Goal: Find specific page/section: Find specific page/section

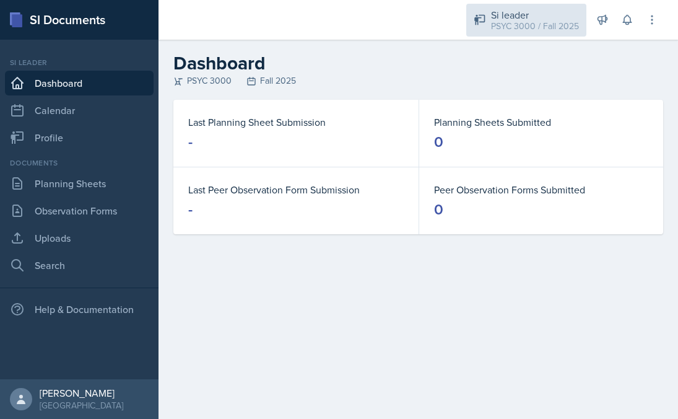
click at [567, 19] on div "Si leader" at bounding box center [535, 14] width 88 height 15
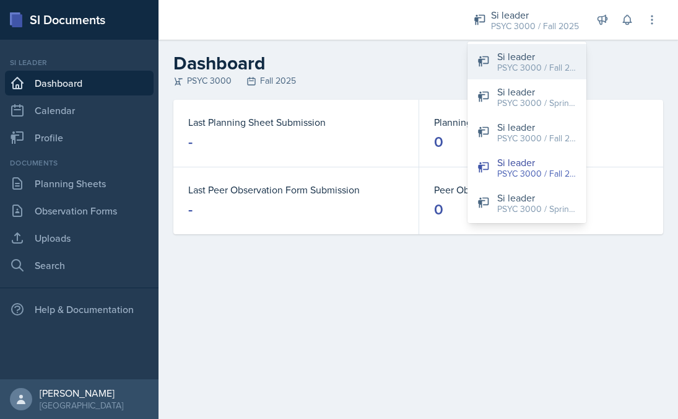
click at [550, 62] on div "PSYC 3000 / Fall 2025" at bounding box center [536, 67] width 79 height 13
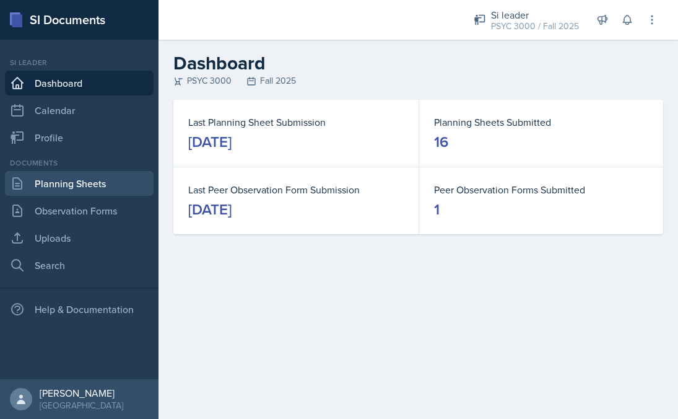
click at [105, 175] on link "Planning Sheets" at bounding box center [79, 183] width 149 height 25
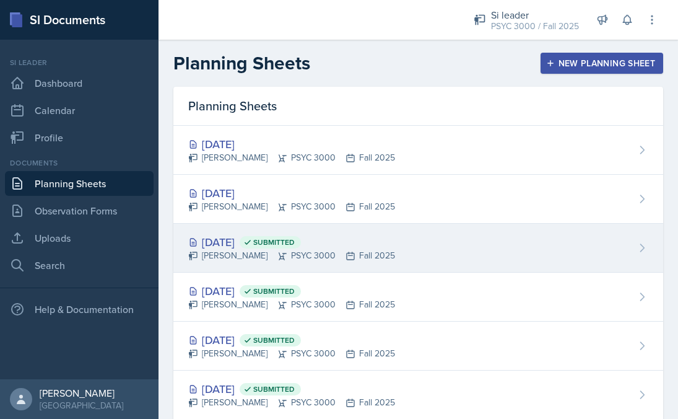
click at [241, 257] on div "[PERSON_NAME] PSYC 3000 Fall 2025" at bounding box center [291, 255] width 207 height 13
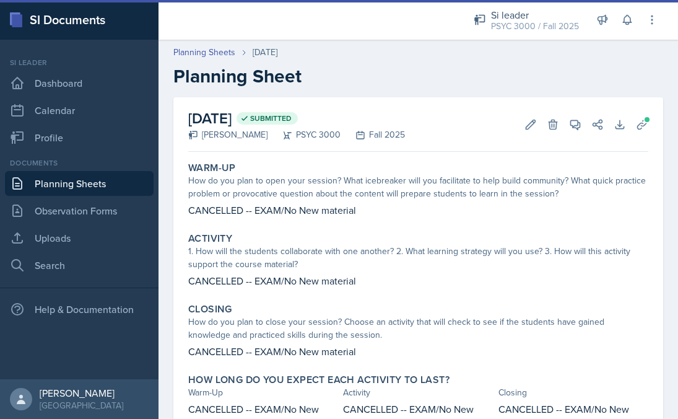
click at [85, 183] on link "Planning Sheets" at bounding box center [79, 183] width 149 height 25
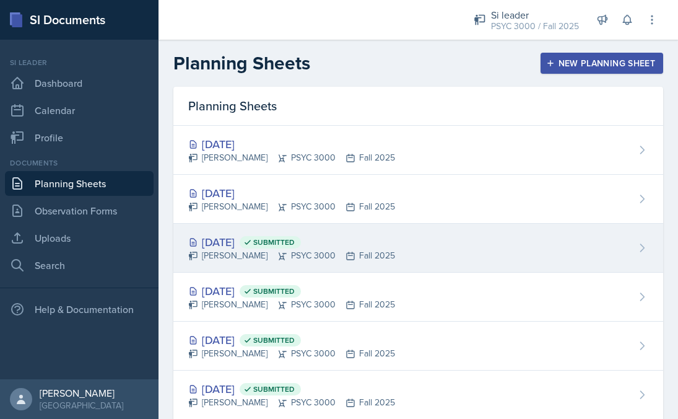
click at [245, 256] on div "[PERSON_NAME] PSYC 3000 Fall 2025" at bounding box center [291, 255] width 207 height 13
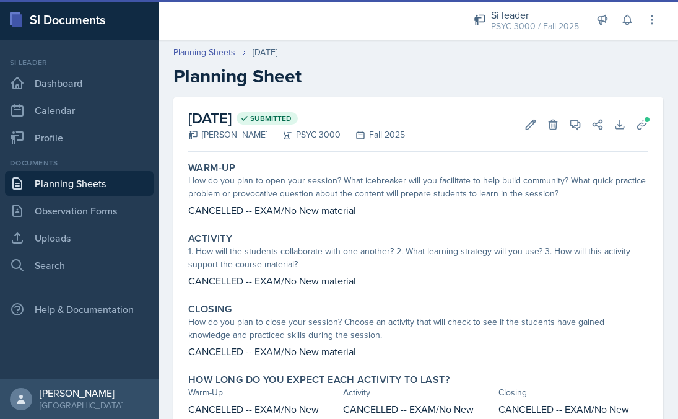
click at [113, 186] on link "Planning Sheets" at bounding box center [79, 183] width 149 height 25
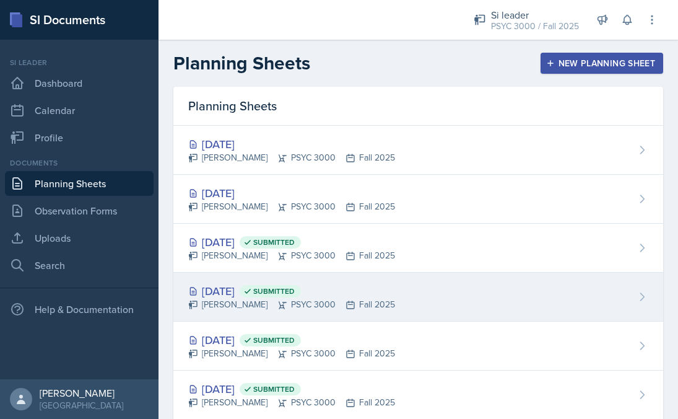
click at [206, 310] on div "[PERSON_NAME] PSYC 3000 Fall 2025" at bounding box center [291, 304] width 207 height 13
